Goal: Task Accomplishment & Management: Use online tool/utility

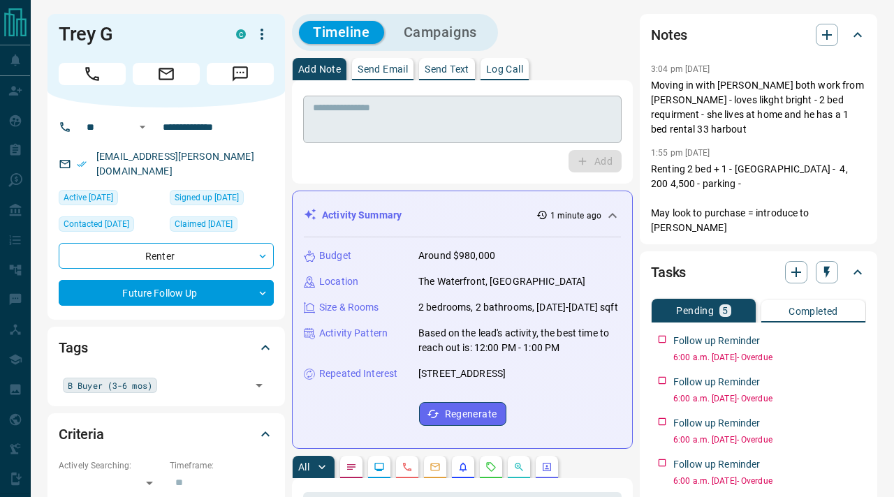
click at [474, 117] on textarea at bounding box center [462, 120] width 299 height 36
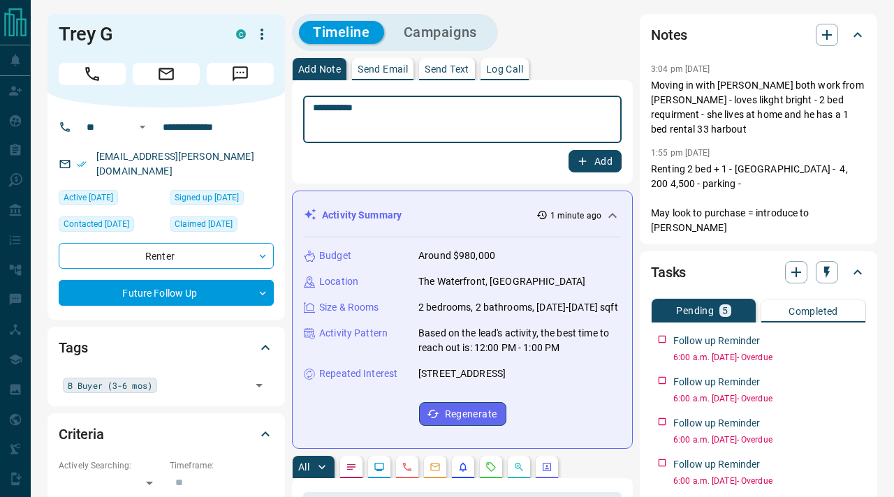
type textarea "**********"
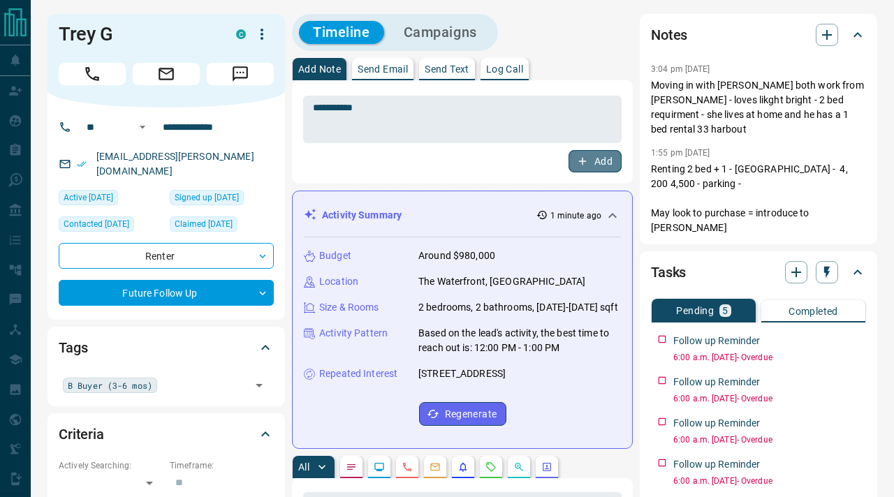
click at [588, 159] on icon "button" at bounding box center [582, 161] width 13 height 13
click at [833, 265] on icon "button" at bounding box center [827, 272] width 14 height 14
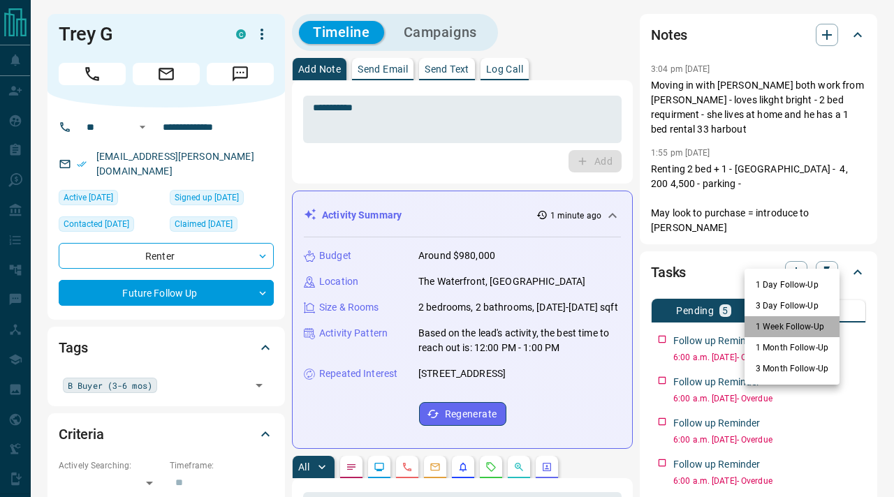
click at [800, 322] on li "1 Week Follow-Up" at bounding box center [791, 326] width 95 height 21
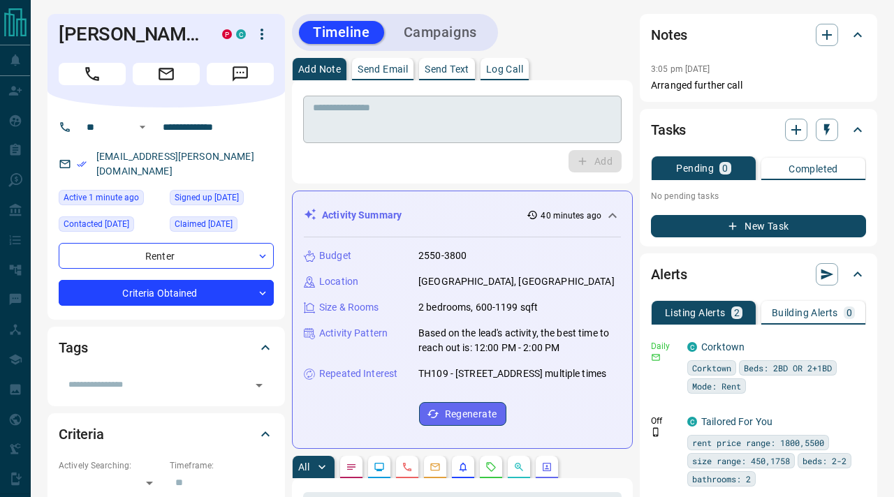
click at [434, 118] on textarea at bounding box center [462, 120] width 299 height 36
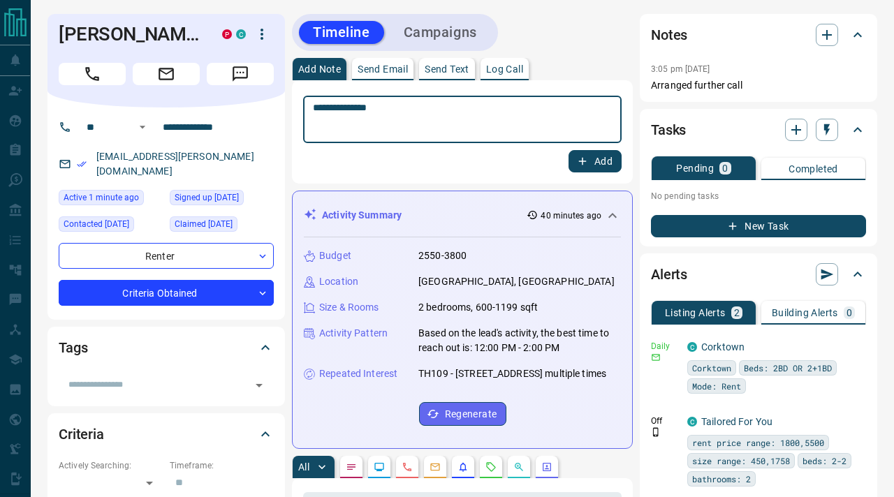
type textarea "**********"
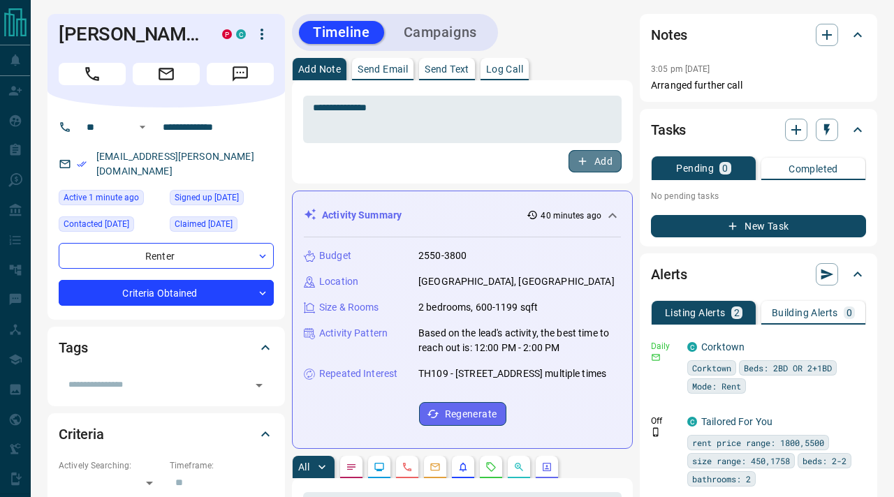
click at [596, 164] on button "Add" at bounding box center [594, 161] width 53 height 22
click at [774, 222] on button "New Task" at bounding box center [758, 226] width 215 height 22
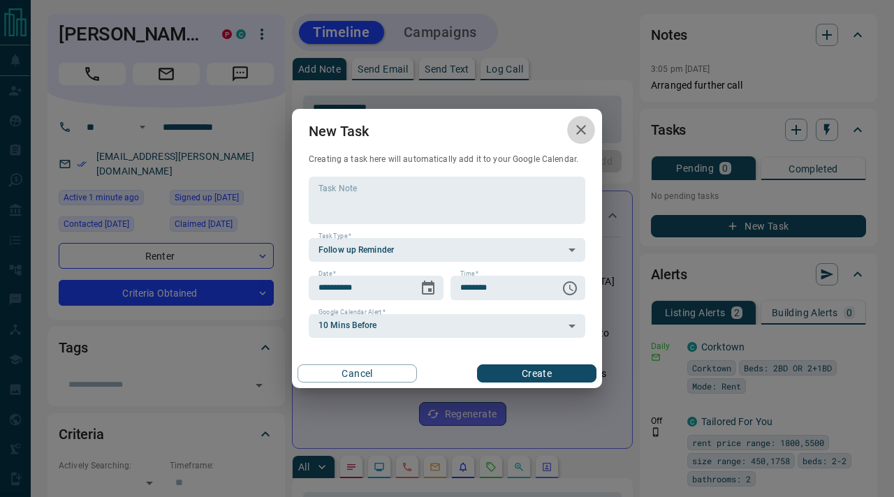
click at [574, 130] on icon "button" at bounding box center [581, 129] width 17 height 17
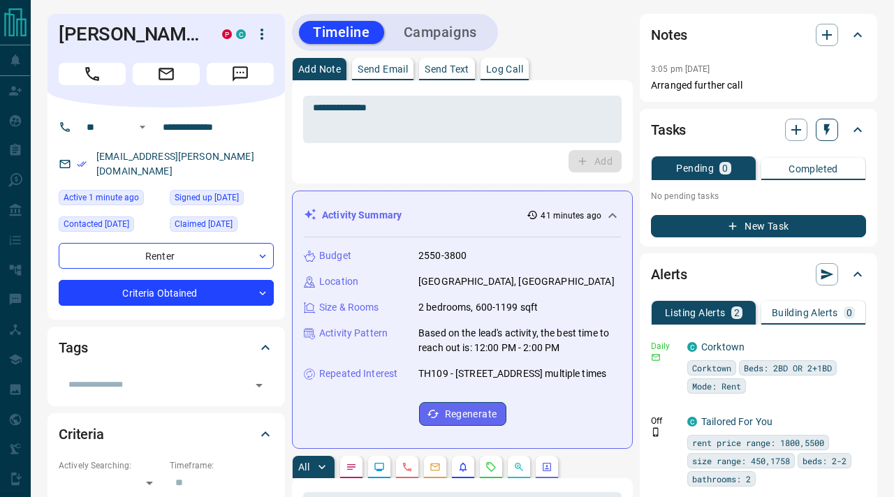
click at [827, 136] on icon "button" at bounding box center [827, 130] width 14 height 14
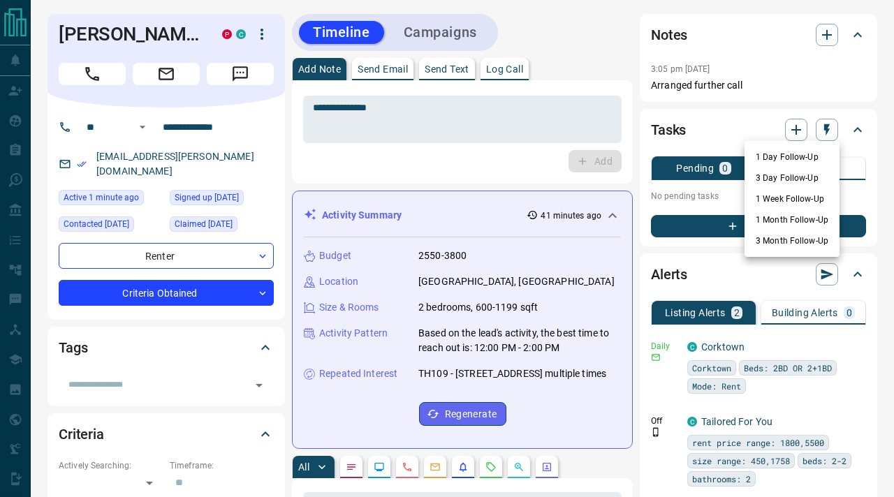
click at [803, 177] on li "3 Day Follow-Up" at bounding box center [791, 178] width 95 height 21
